Goal: Transaction & Acquisition: Purchase product/service

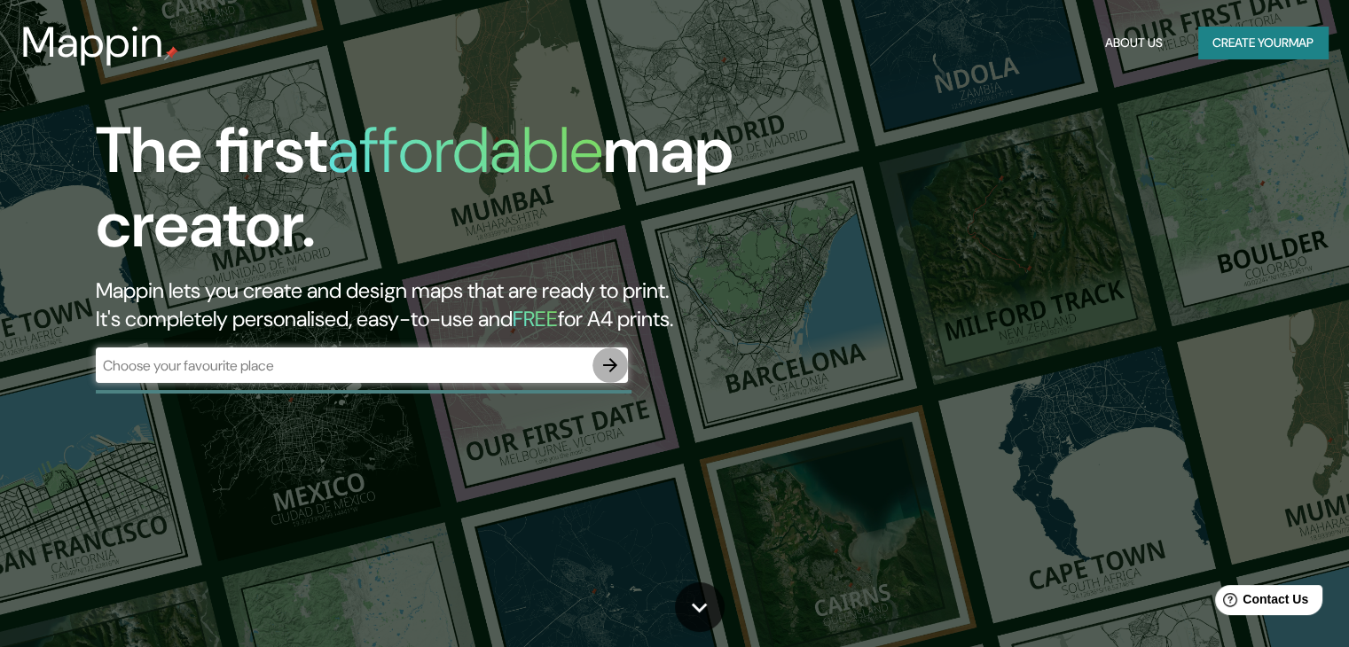
click at [609, 364] on icon "button" at bounding box center [610, 365] width 21 height 21
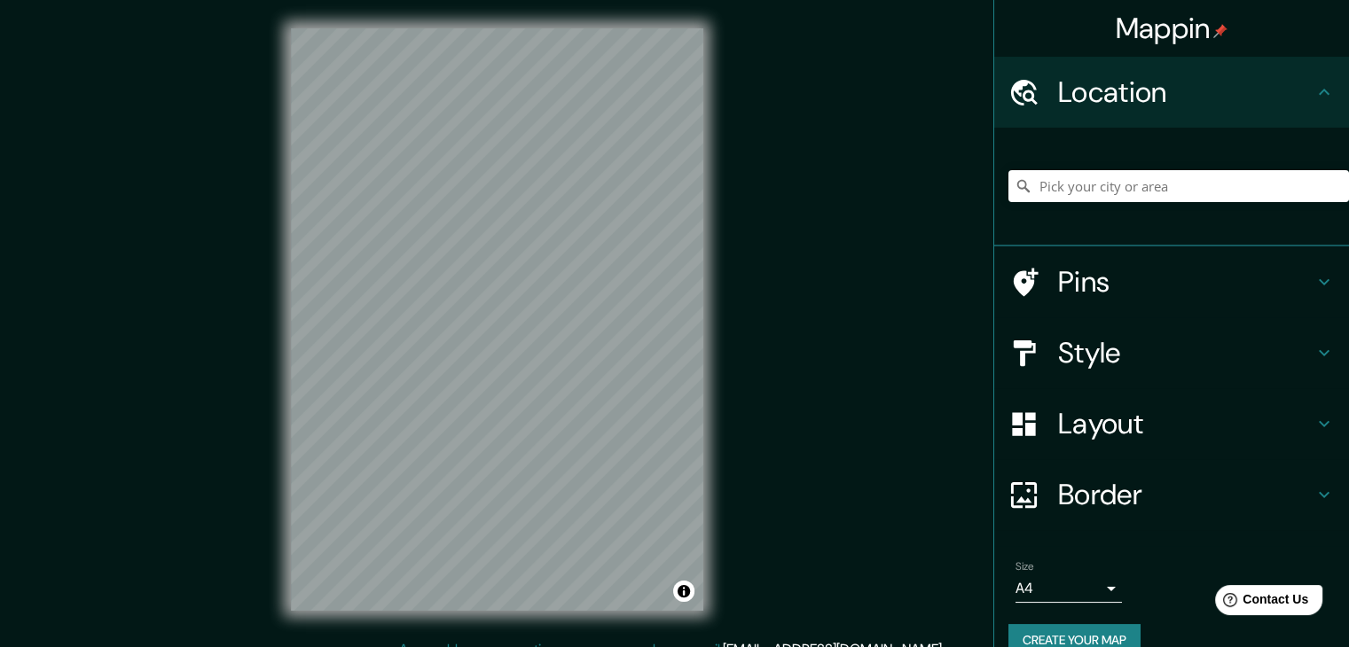
click at [1174, 204] on div at bounding box center [1178, 186] width 341 height 89
click at [1153, 177] on input "Pick your city or area" at bounding box center [1178, 186] width 341 height 32
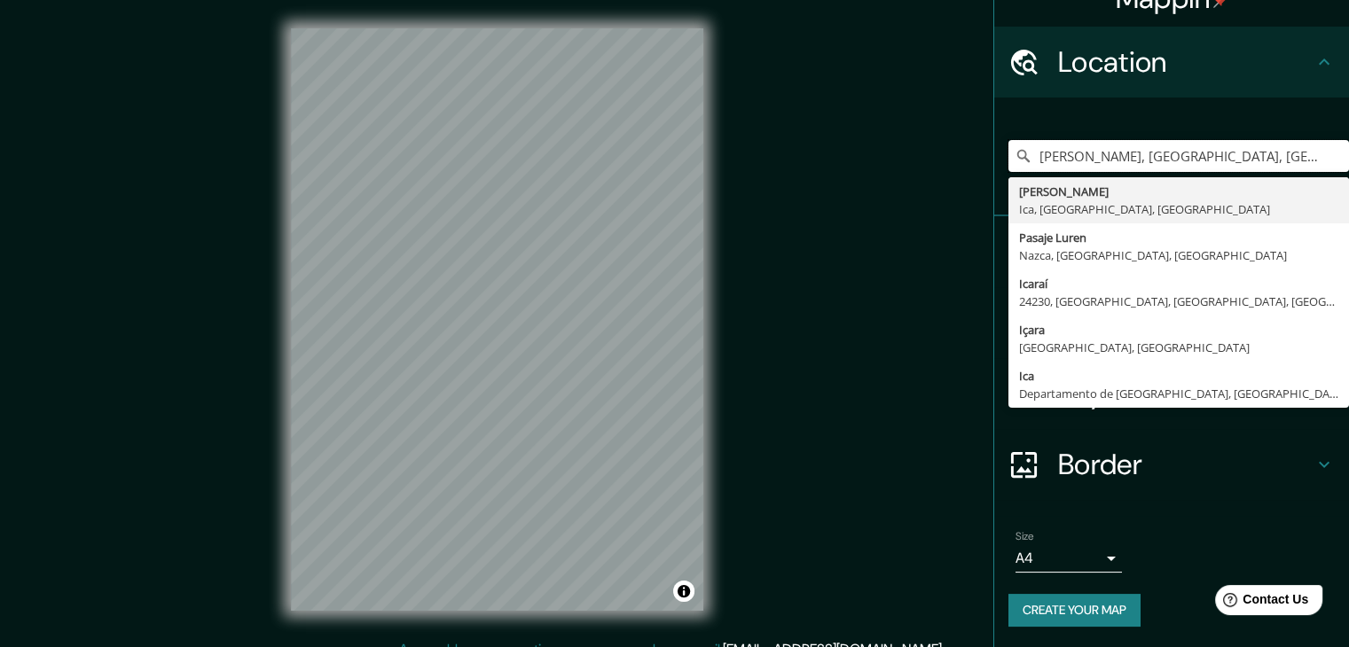
type input "[PERSON_NAME], [GEOGRAPHIC_DATA], [GEOGRAPHIC_DATA], [GEOGRAPHIC_DATA]"
click at [1226, 466] on h4 "Border" at bounding box center [1185, 464] width 255 height 35
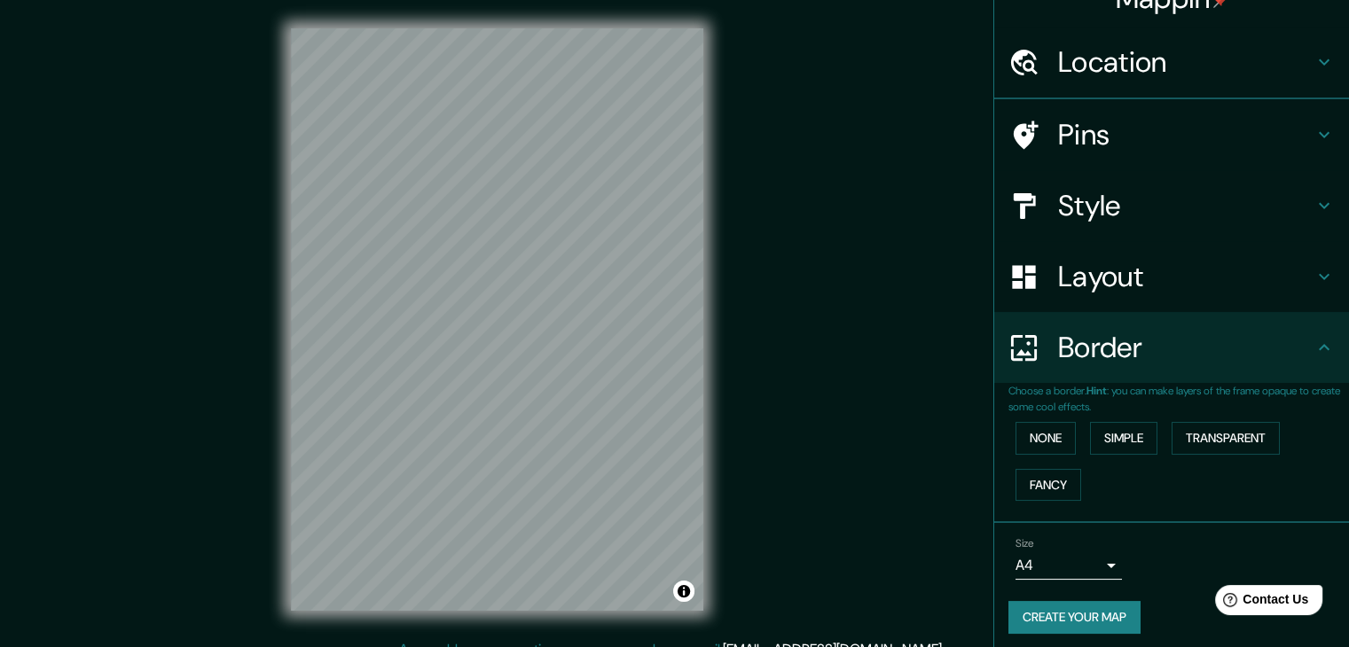
scroll to position [30, 0]
click at [1173, 256] on div "Layout" at bounding box center [1171, 276] width 355 height 71
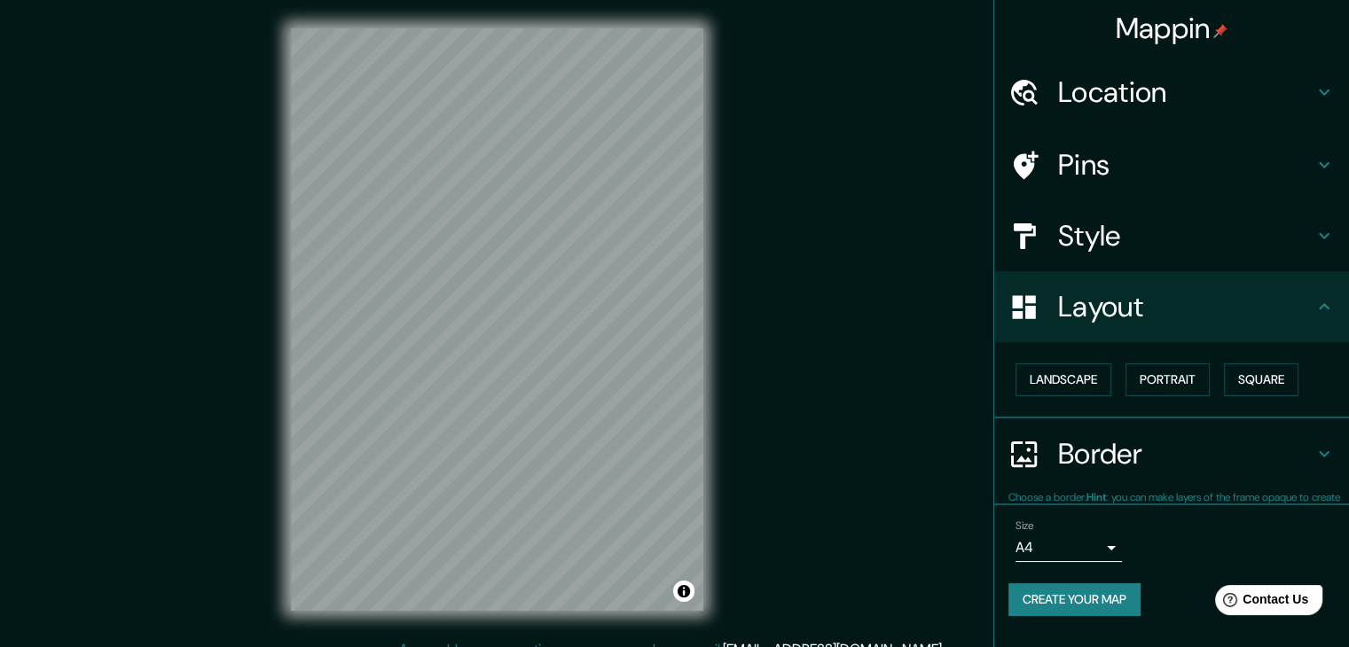
scroll to position [0, 0]
click at [1153, 240] on h4 "Style" at bounding box center [1185, 235] width 255 height 35
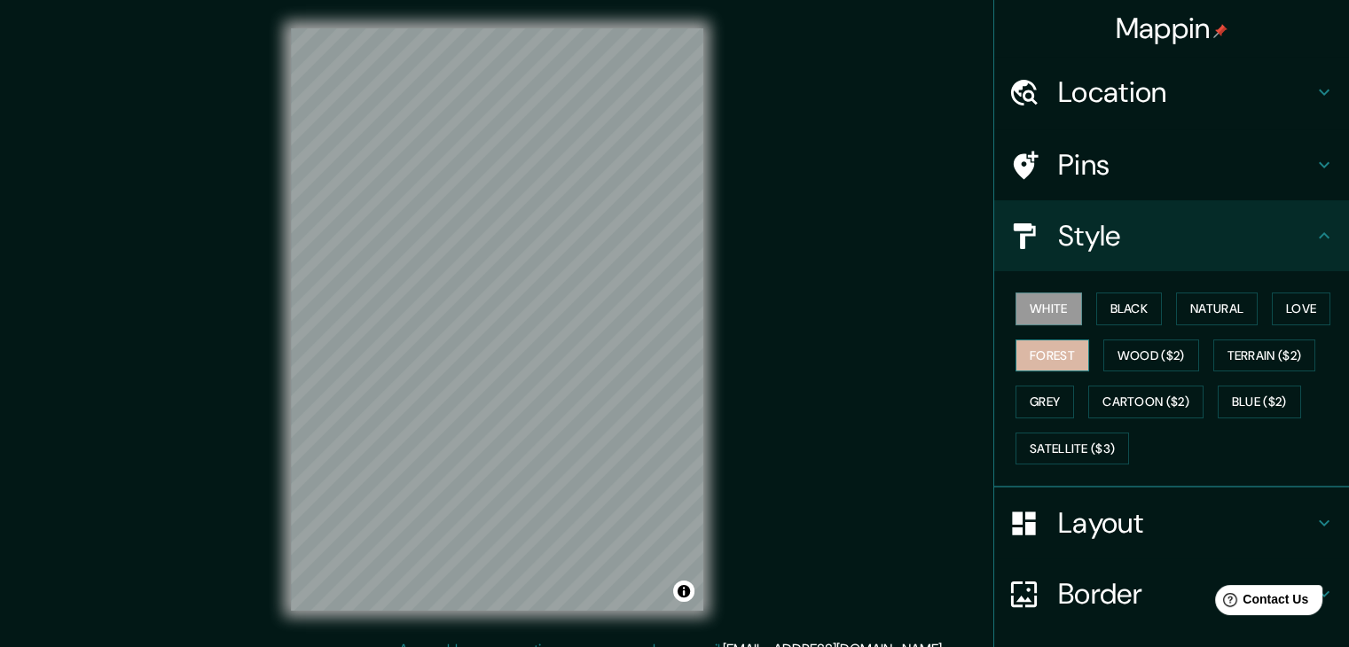
click at [1062, 357] on button "Forest" at bounding box center [1053, 356] width 74 height 33
click at [1291, 316] on button "Love" at bounding box center [1301, 309] width 59 height 33
